Goal: Find specific page/section: Find specific page/section

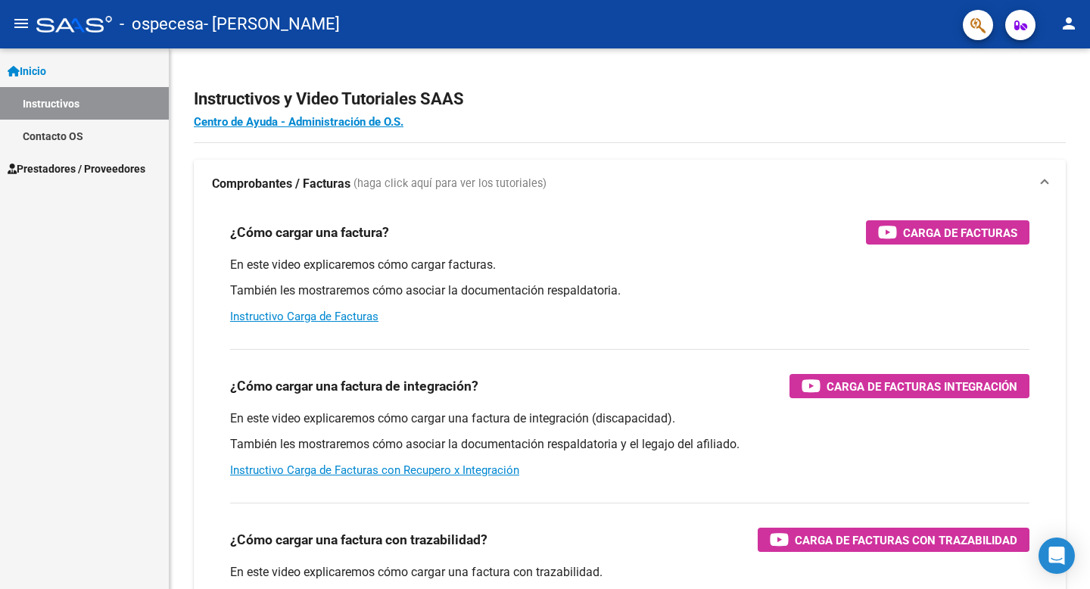
click at [42, 29] on div at bounding box center [74, 24] width 76 height 17
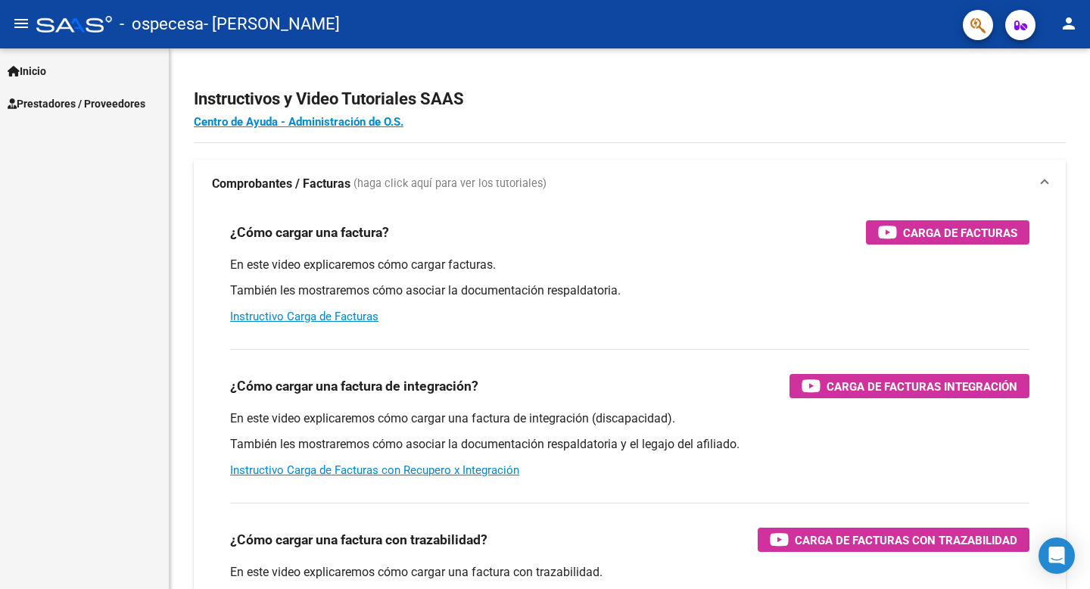
click at [51, 24] on div at bounding box center [74, 24] width 76 height 17
click at [89, 33] on div "- ospecesa - [PERSON_NAME]" at bounding box center [493, 24] width 914 height 33
click at [52, 33] on div "- ospecesa - [PERSON_NAME]" at bounding box center [493, 24] width 914 height 33
click at [20, 26] on mat-icon "menu" at bounding box center [21, 23] width 18 height 18
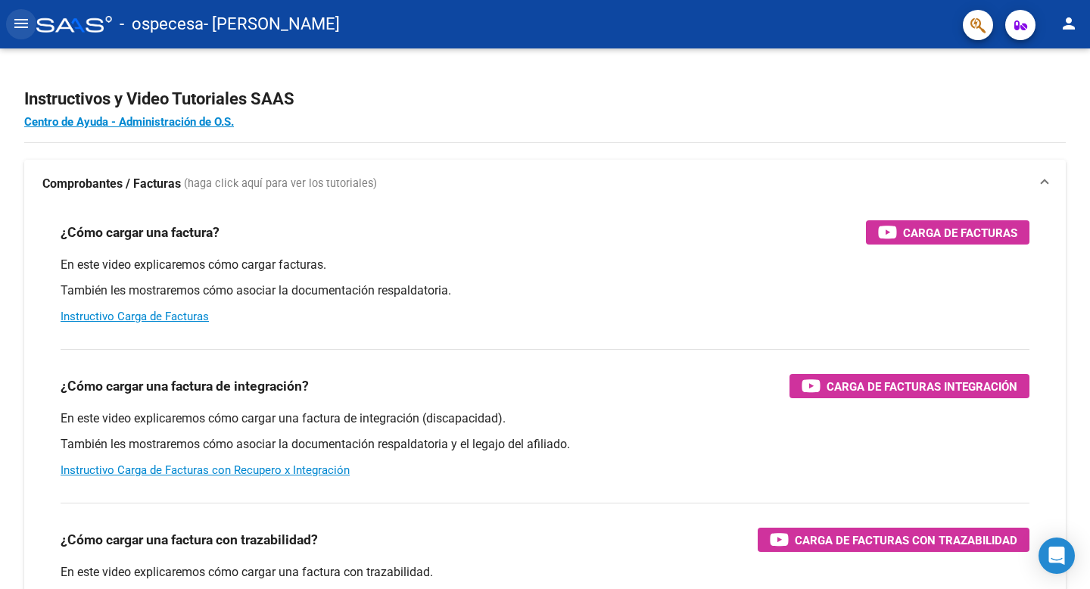
click at [19, 23] on mat-icon "menu" at bounding box center [21, 23] width 18 height 18
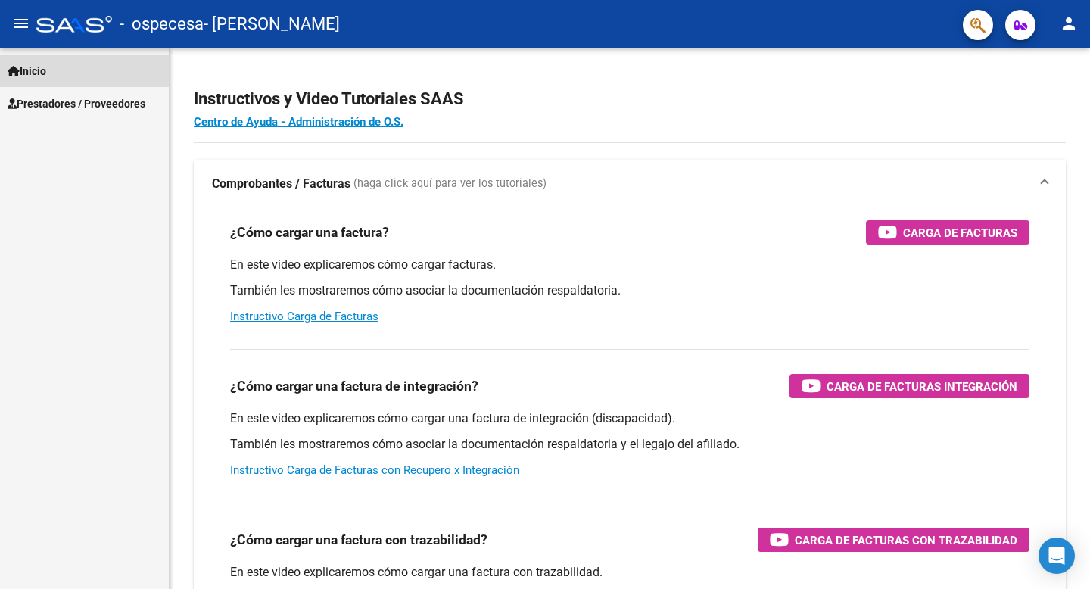
click at [38, 78] on span "Inicio" at bounding box center [27, 71] width 39 height 17
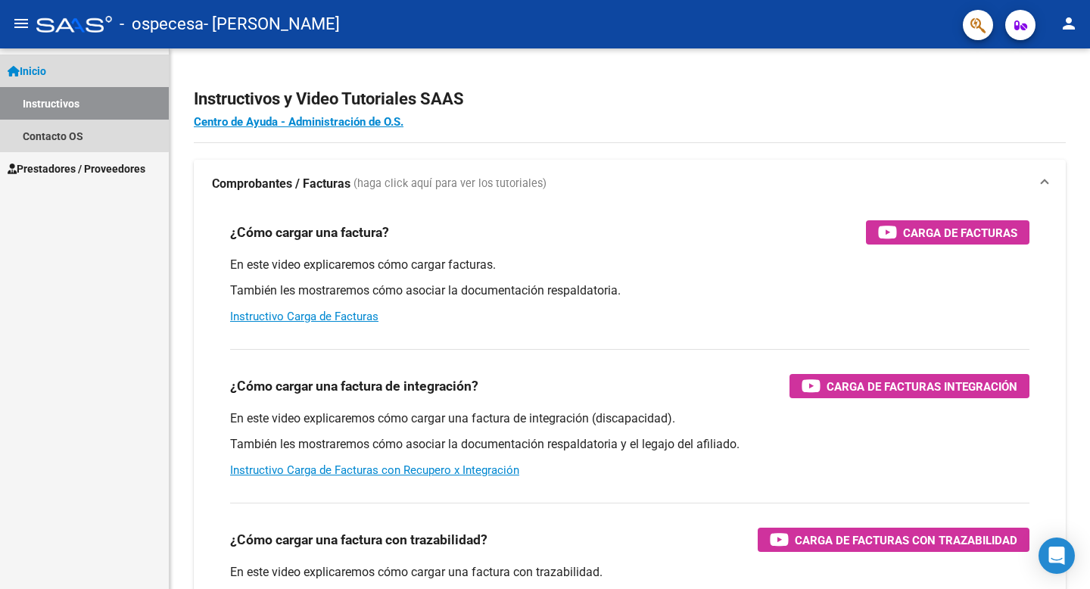
click at [45, 65] on span "Inicio" at bounding box center [27, 71] width 39 height 17
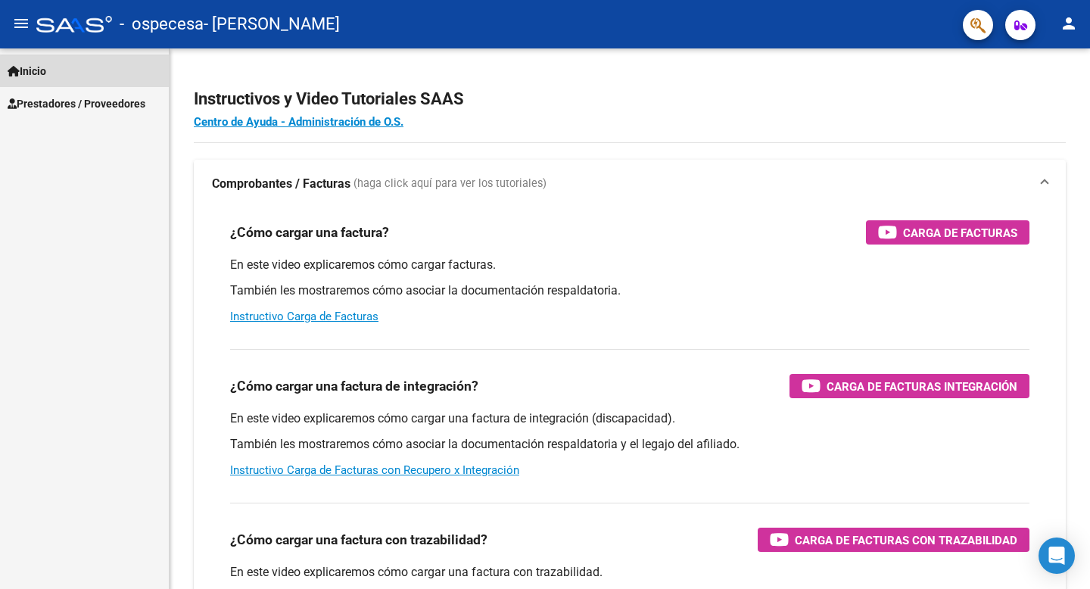
click at [32, 60] on link "Inicio" at bounding box center [84, 70] width 169 height 33
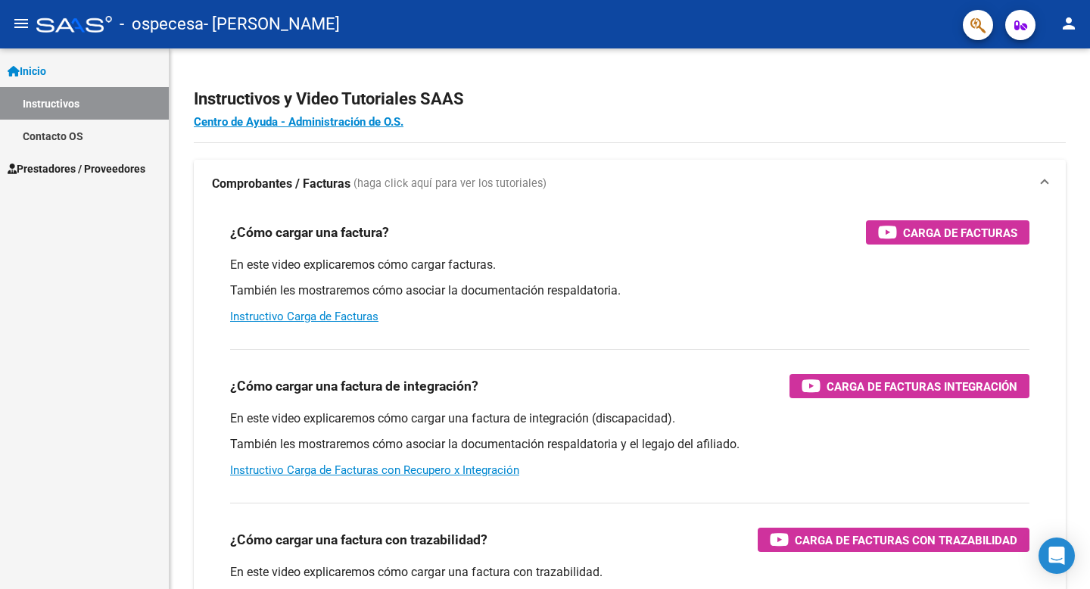
click at [52, 166] on span "Prestadores / Proveedores" at bounding box center [77, 168] width 138 height 17
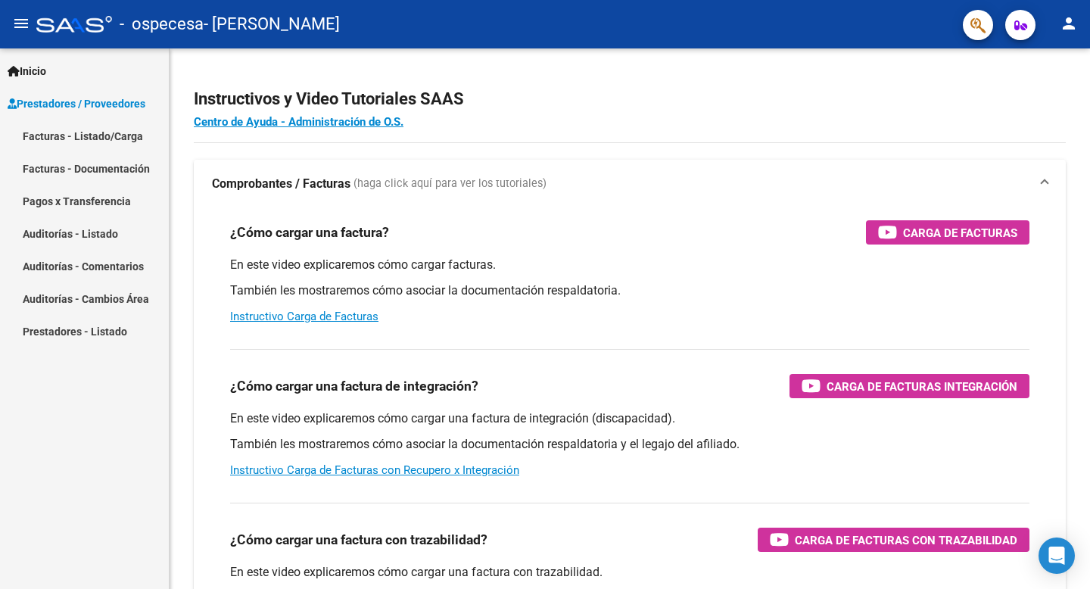
click at [33, 64] on span "Inicio" at bounding box center [27, 71] width 39 height 17
